Goal: Information Seeking & Learning: Learn about a topic

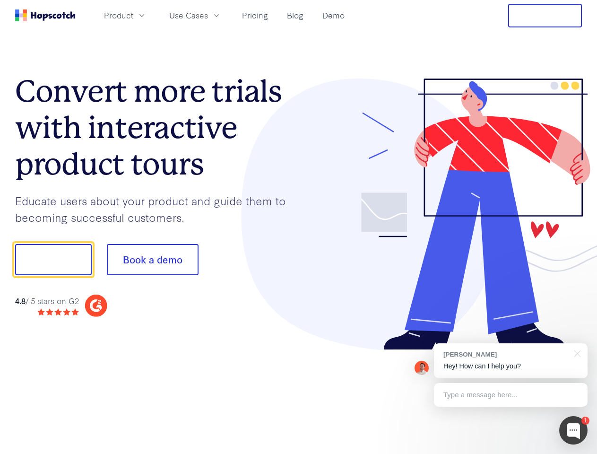
click at [299, 227] on div at bounding box center [441, 215] width 284 height 272
click at [133, 15] on span "Product" at bounding box center [118, 15] width 29 height 12
click at [208, 15] on span "Use Cases" at bounding box center [188, 15] width 39 height 12
click at [545, 16] on button "Free Trial" at bounding box center [545, 16] width 74 height 24
click at [53, 260] on button "Show me!" at bounding box center [53, 259] width 77 height 31
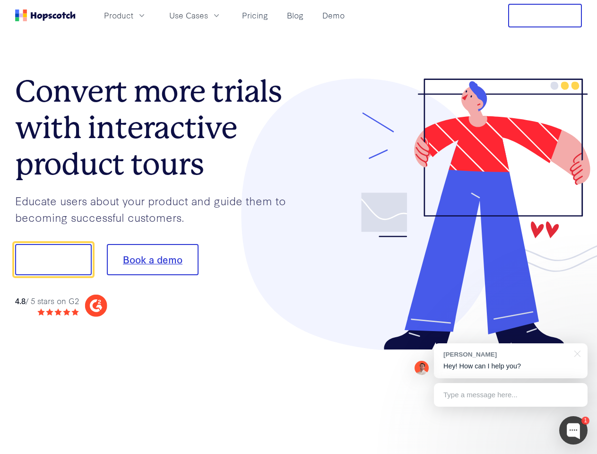
click at [152, 260] on button "Book a demo" at bounding box center [153, 259] width 92 height 31
click at [574, 430] on div at bounding box center [574, 430] width 28 height 28
click at [511, 361] on div "[PERSON_NAME] Hey! How can I help you?" at bounding box center [511, 360] width 154 height 35
click at [576, 353] on div at bounding box center [499, 258] width 177 height 315
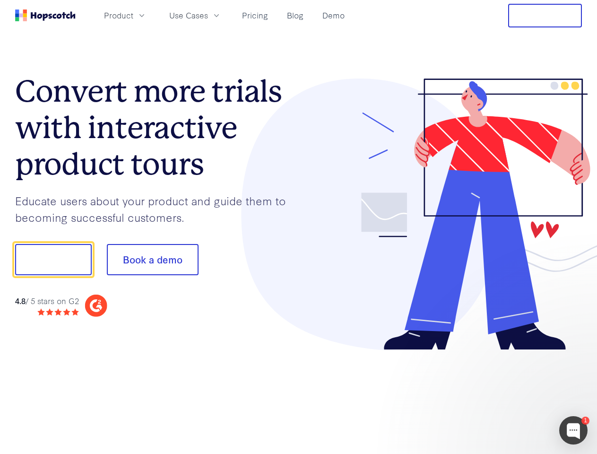
click at [511, 395] on div at bounding box center [499, 322] width 177 height 189
